Goal: Information Seeking & Learning: Check status

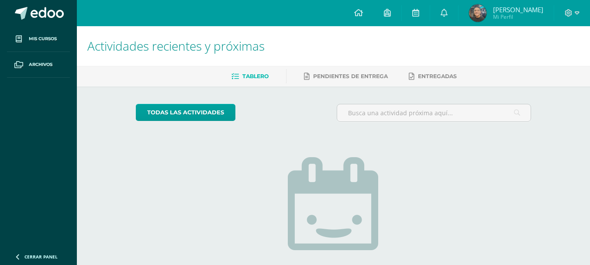
click at [513, 9] on span "[PERSON_NAME]" at bounding box center [518, 9] width 50 height 9
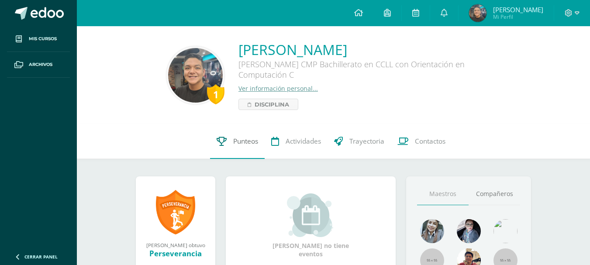
click at [244, 135] on link "Punteos" at bounding box center [237, 141] width 55 height 35
